Goal: Information Seeking & Learning: Learn about a topic

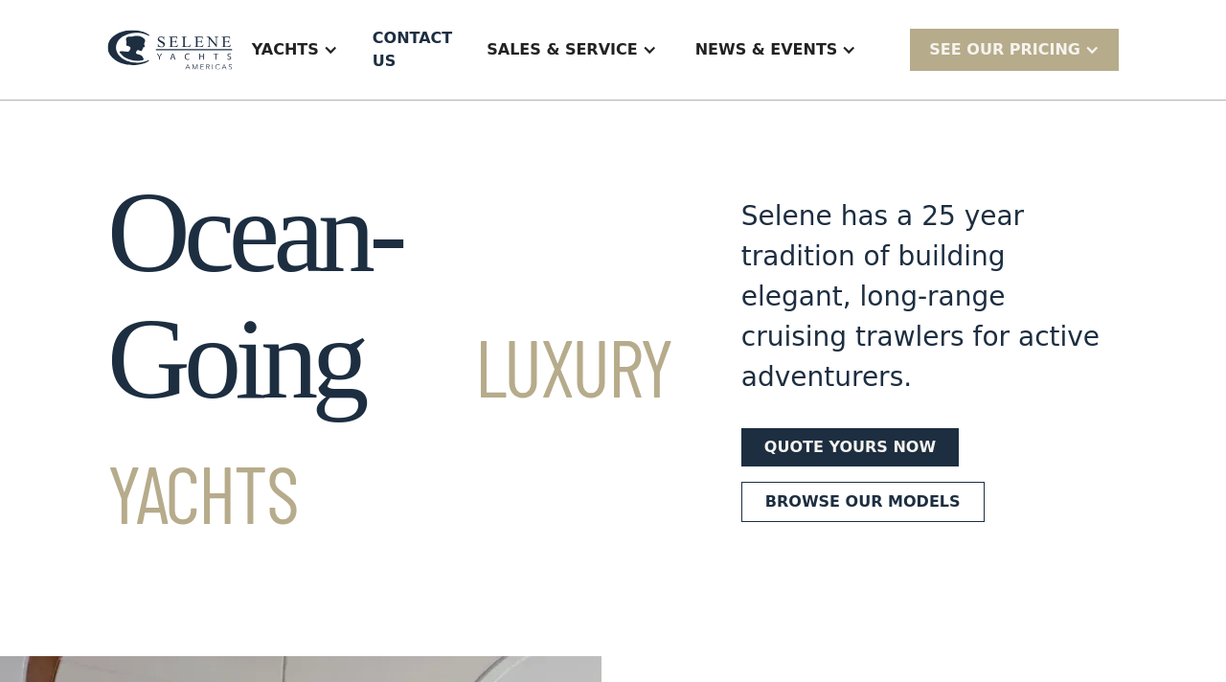
drag, startPoint x: 0, startPoint y: 0, endPoint x: 243, endPoint y: 2, distance: 243.3
click at [197, 111] on section "Ocean-Going Luxury Yachts Selene has a 25 year tradition of building elegant, l…" at bounding box center [613, 325] width 1226 height 448
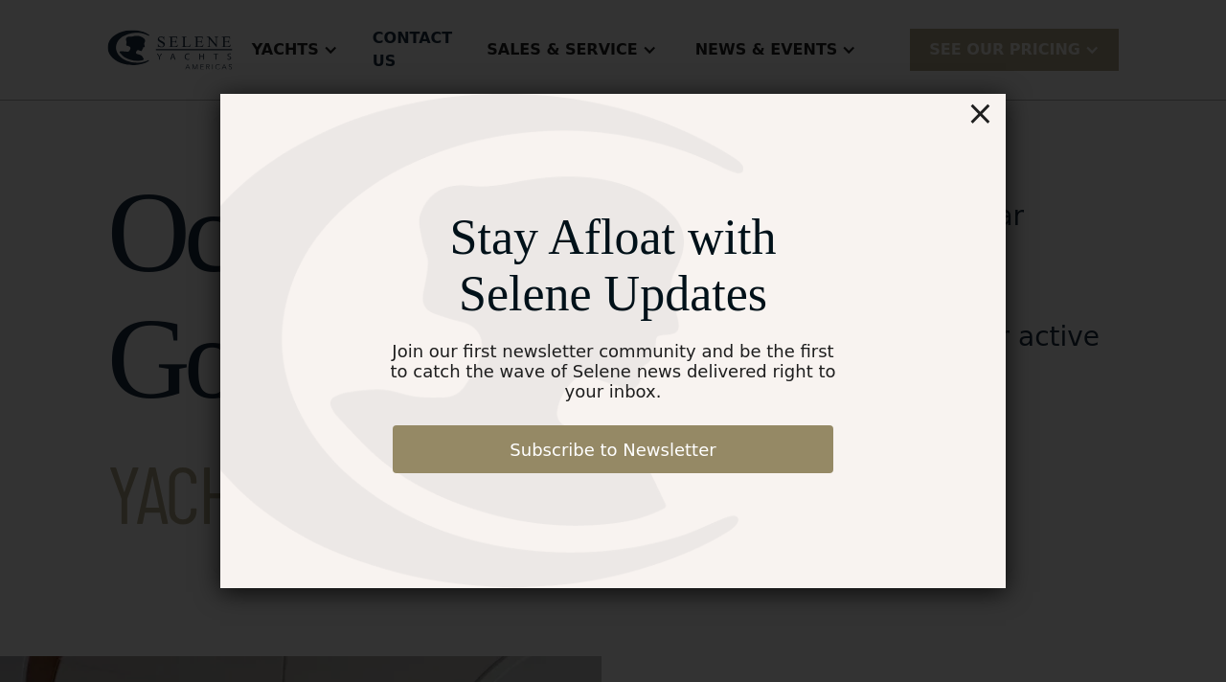
click at [976, 125] on div "×" at bounding box center [981, 113] width 28 height 38
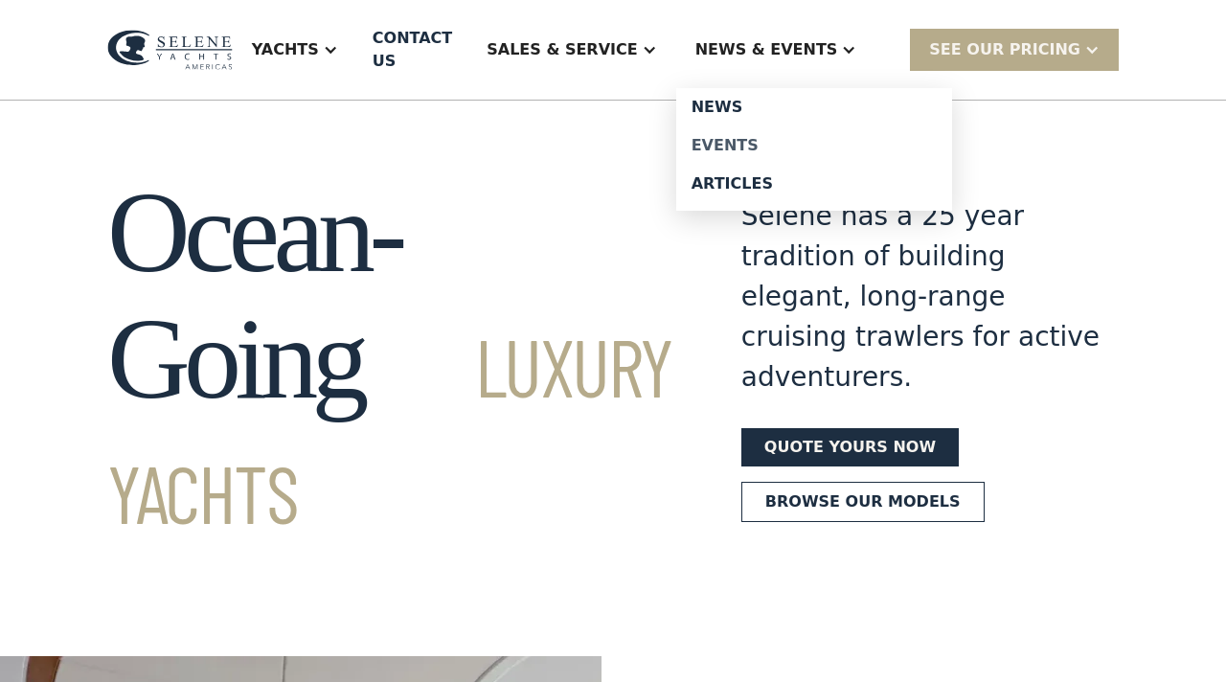
click at [757, 144] on div "Events" at bounding box center [814, 145] width 245 height 15
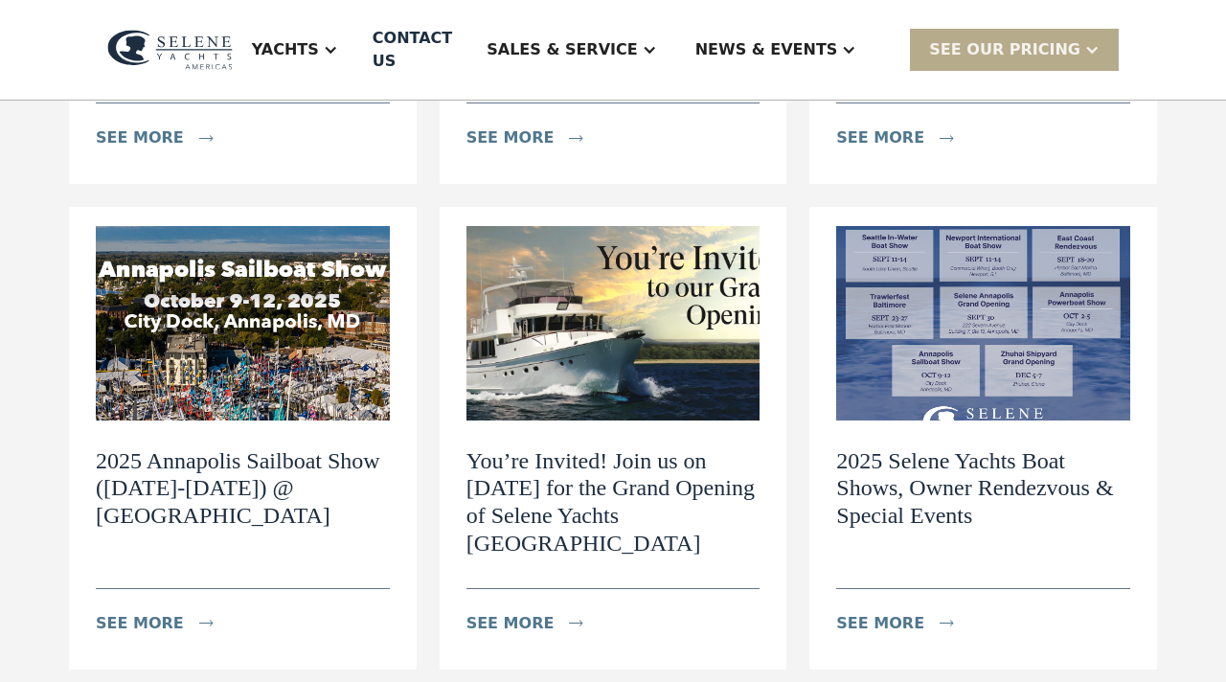
scroll to position [672, 0]
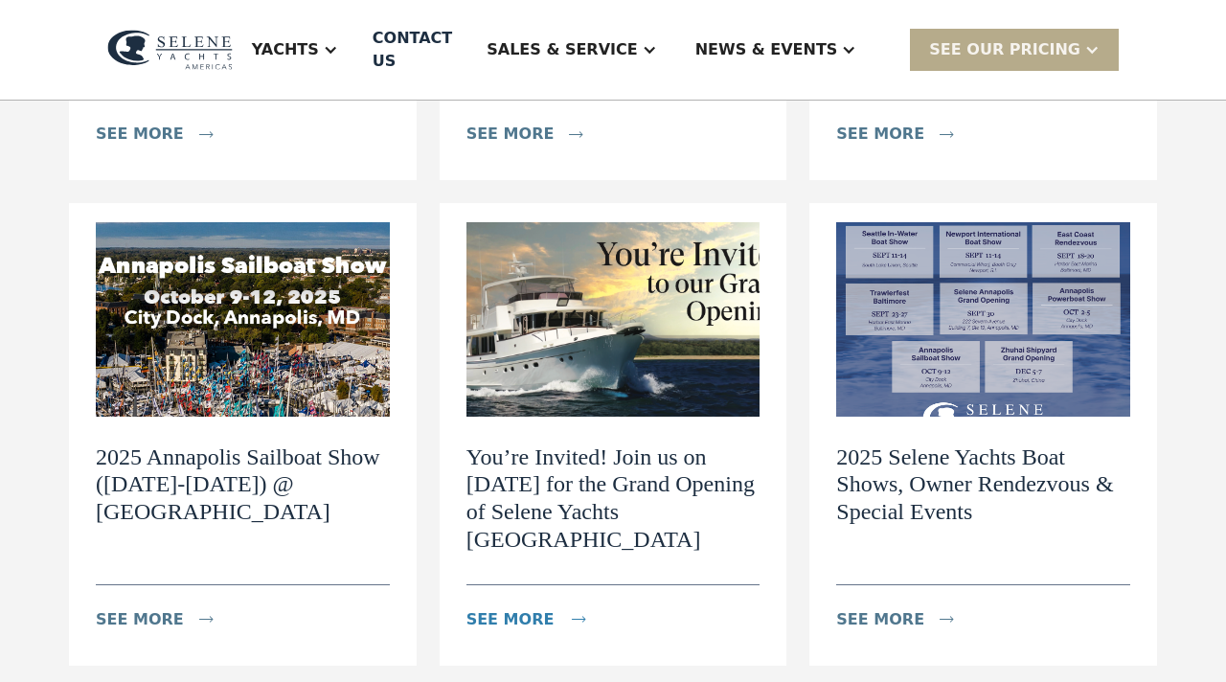
click at [507, 608] on div "see more" at bounding box center [511, 619] width 88 height 23
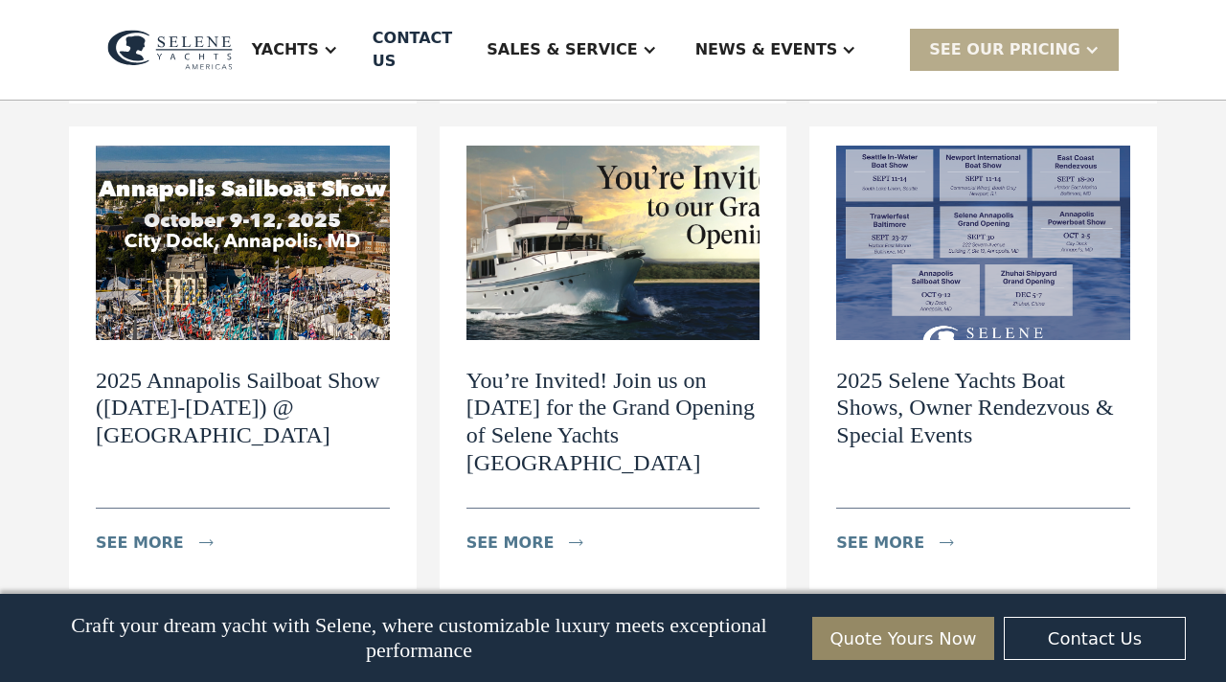
scroll to position [733, 0]
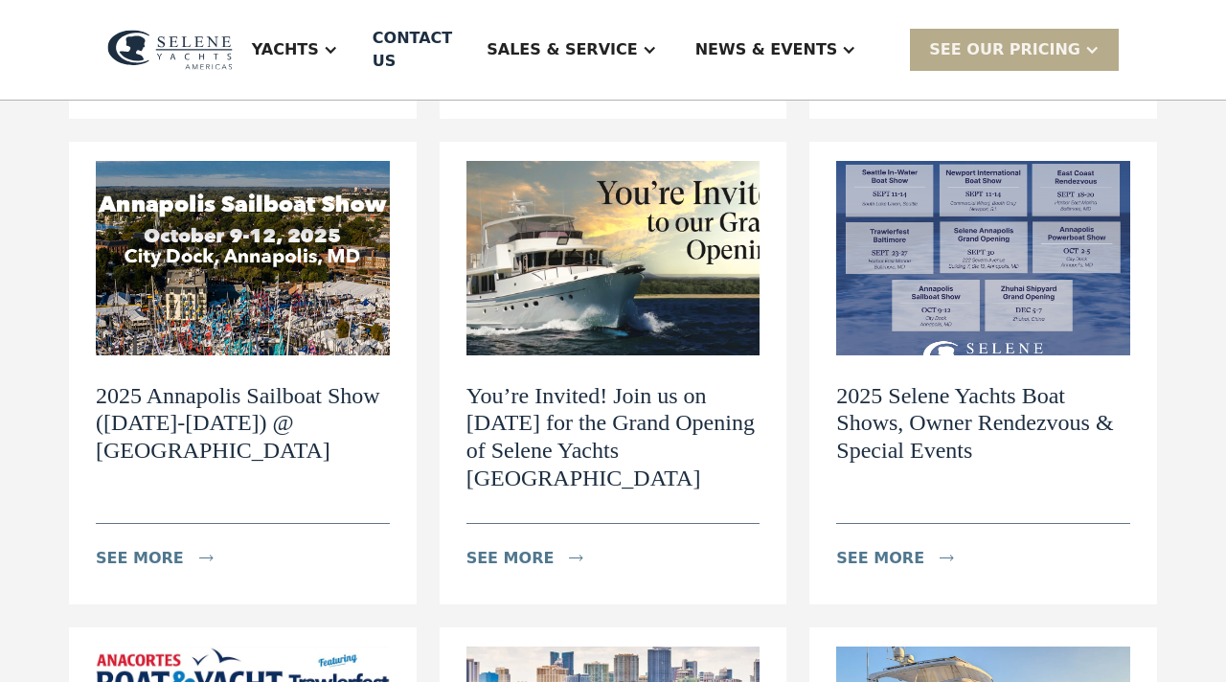
click at [217, 215] on img at bounding box center [243, 258] width 294 height 194
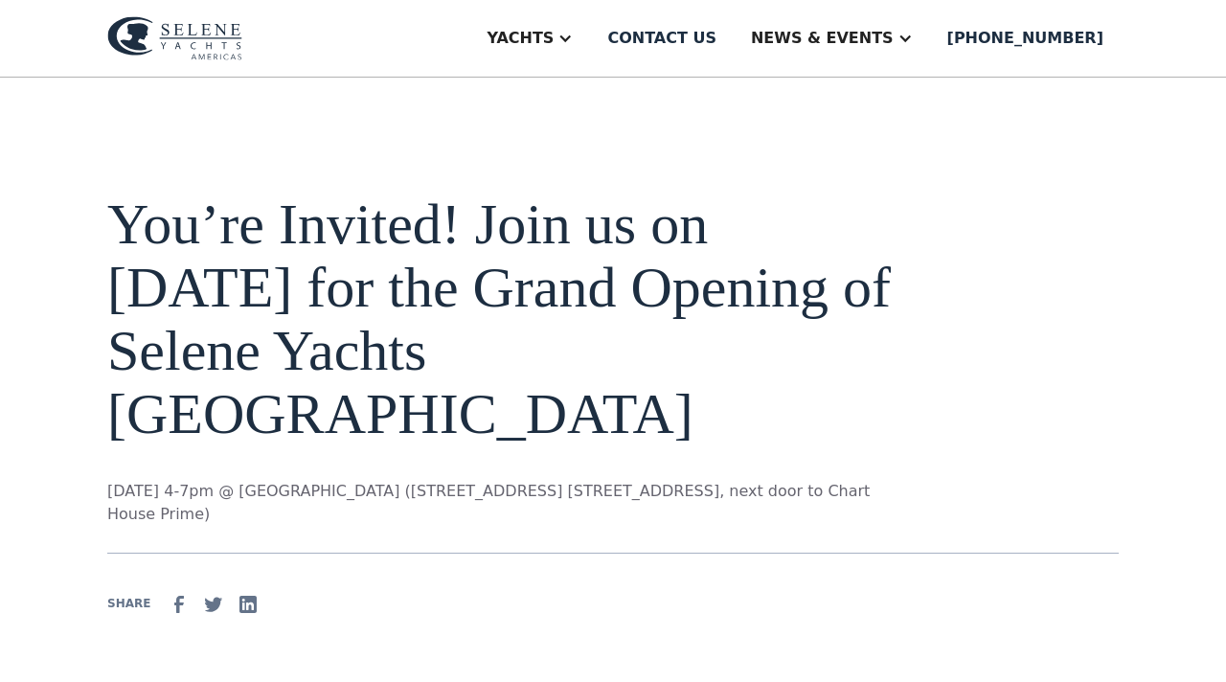
drag, startPoint x: 101, startPoint y: 493, endPoint x: 270, endPoint y: 526, distance: 172.7
copy p "[DATE] 4-7pm @ [GEOGRAPHIC_DATA] ([STREET_ADDRESS] [STREET_ADDRESS], next door …"
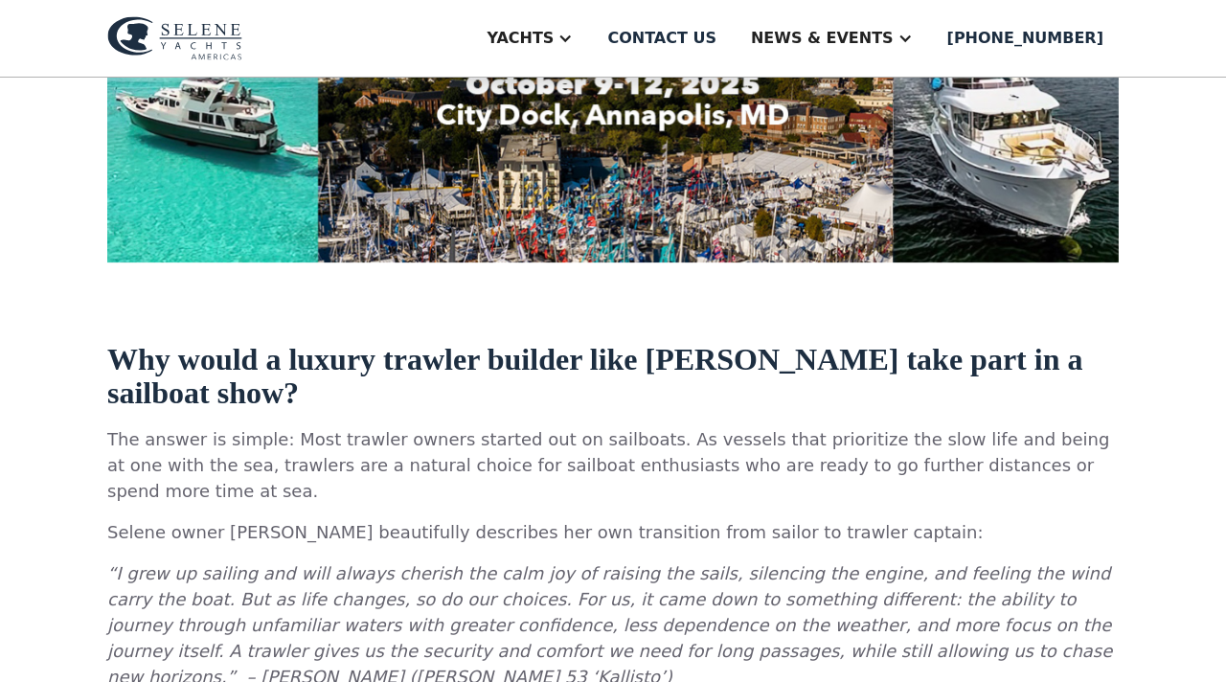
drag, startPoint x: 396, startPoint y: 394, endPoint x: 441, endPoint y: 170, distance: 228.7
click at [441, 170] on div "2025 Annapolis Sailboat Show (October 9-12) @ City Dock Selene Yachts is excite…" at bounding box center [613, 579] width 1226 height 2346
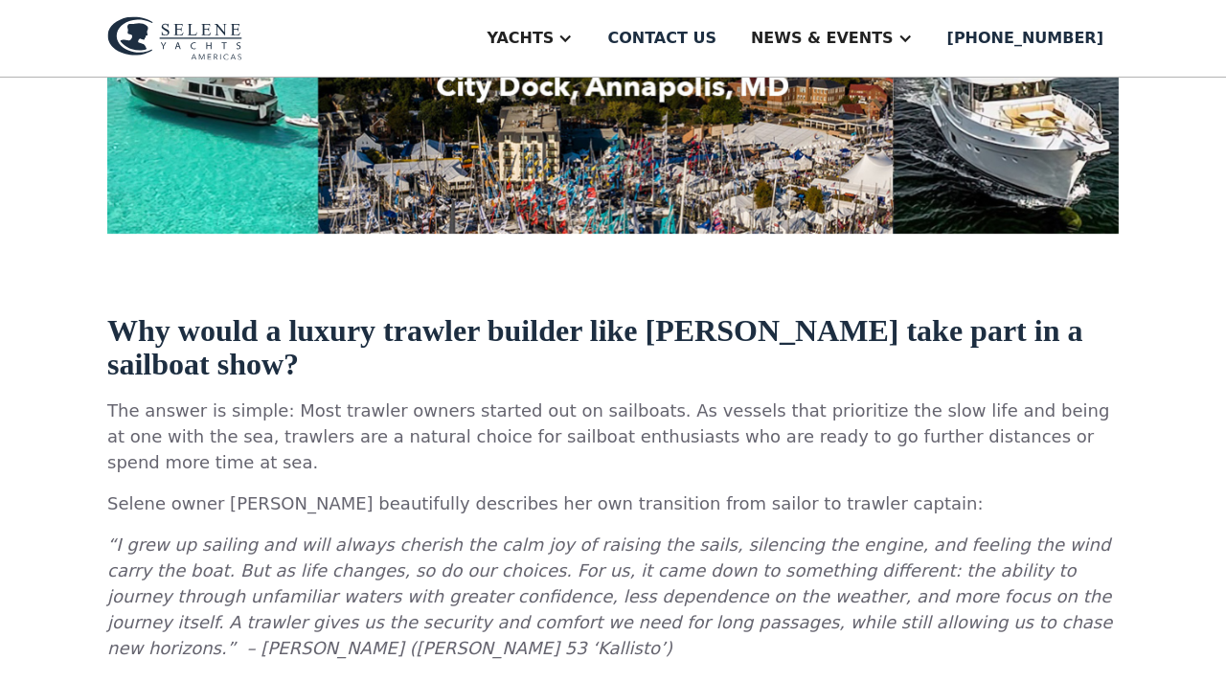
scroll to position [390, 0]
